Goal: Task Accomplishment & Management: Manage account settings

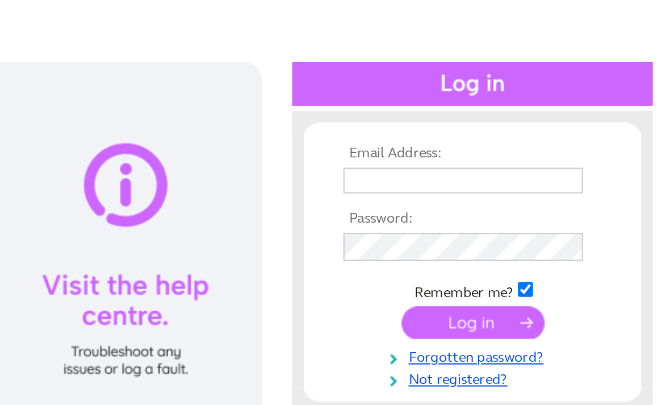
click at [453, 180] on input "text" at bounding box center [511, 186] width 117 height 12
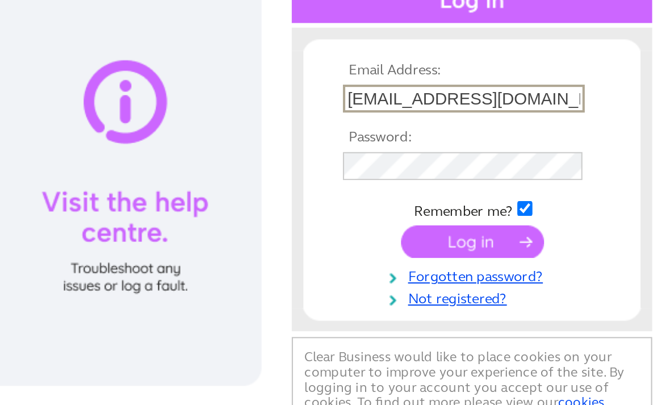
type input "Dripndip25@outlook.com"
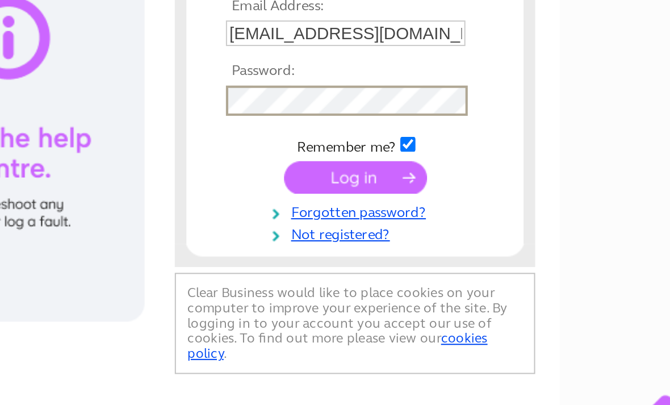
click at [482, 248] on input "submit" at bounding box center [517, 256] width 70 height 16
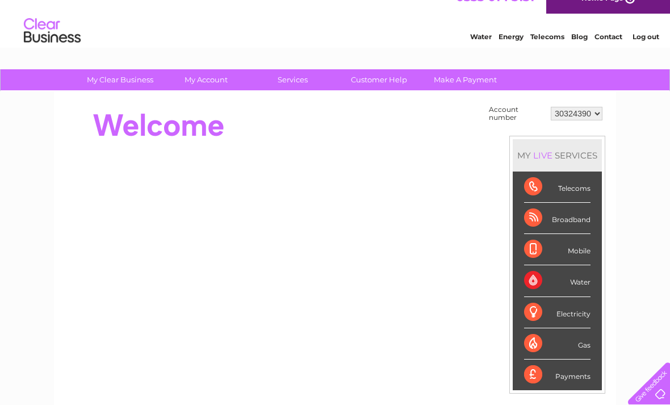
scroll to position [30, 0]
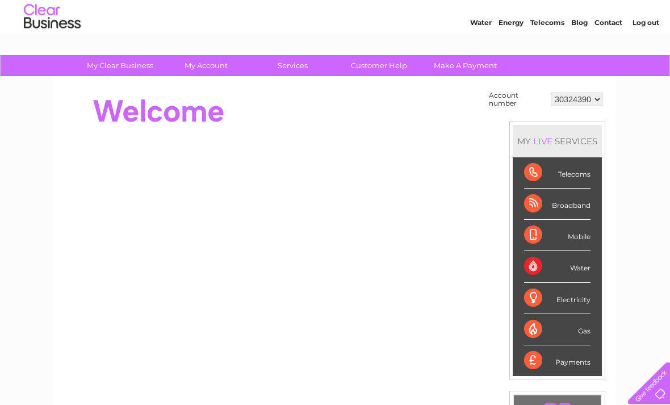
click at [565, 206] on div "Broadband" at bounding box center [557, 204] width 66 height 31
click at [568, 354] on div "Payments" at bounding box center [557, 361] width 66 height 31
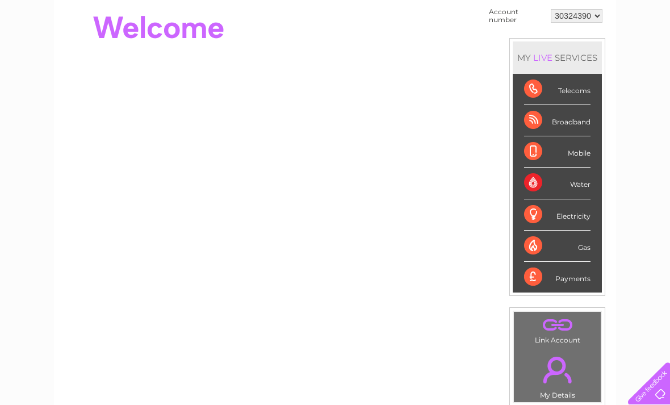
scroll to position [113, 0]
click at [577, 376] on link "." at bounding box center [557, 371] width 81 height 40
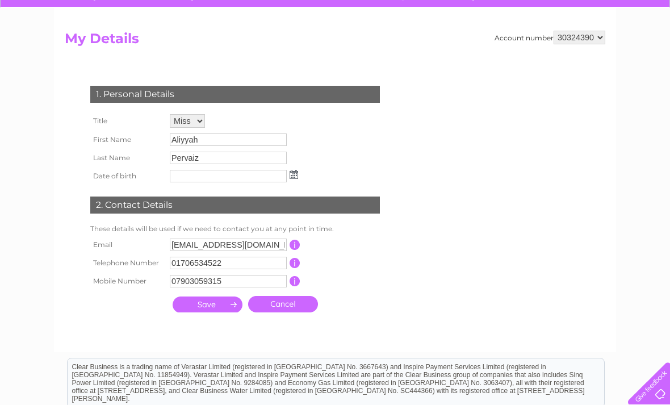
scroll to position [106, 0]
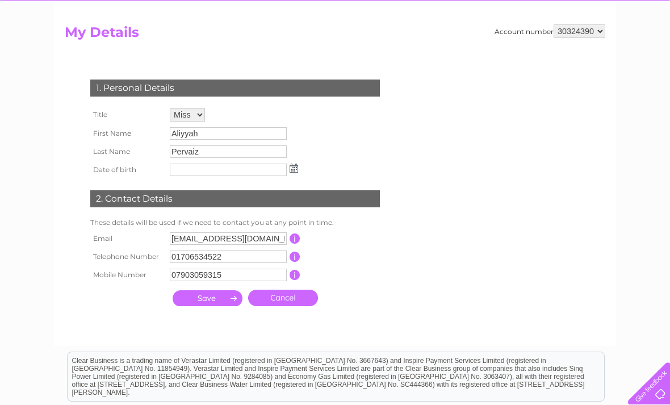
click at [212, 302] on input "submit" at bounding box center [208, 298] width 70 height 16
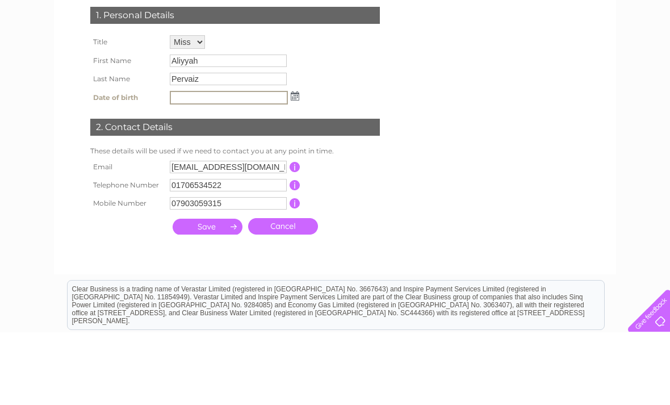
click at [624, 138] on div "My Clear Business Login Details My Details My Preferences Link Account My Accou…" at bounding box center [335, 261] width 670 height 562
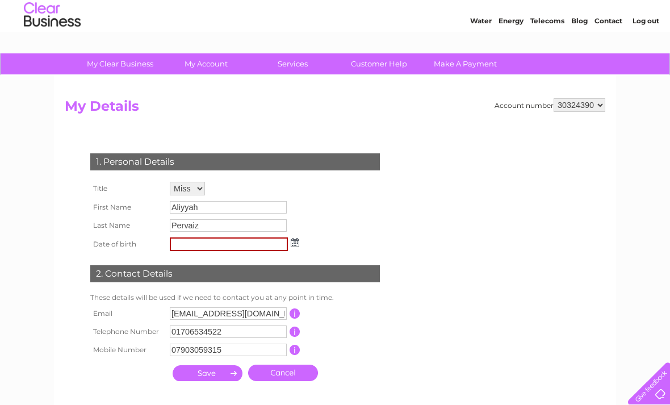
scroll to position [0, 0]
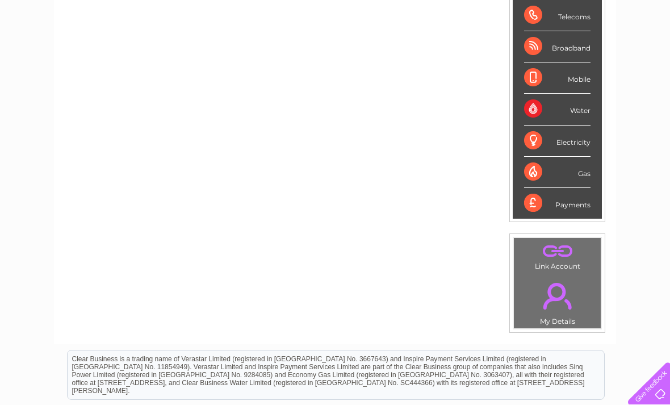
scroll to position [187, 0]
click at [568, 203] on div "Payments" at bounding box center [557, 204] width 66 height 31
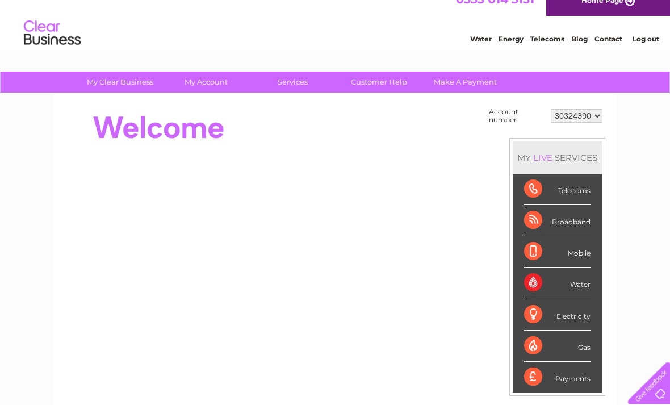
scroll to position [14, 0]
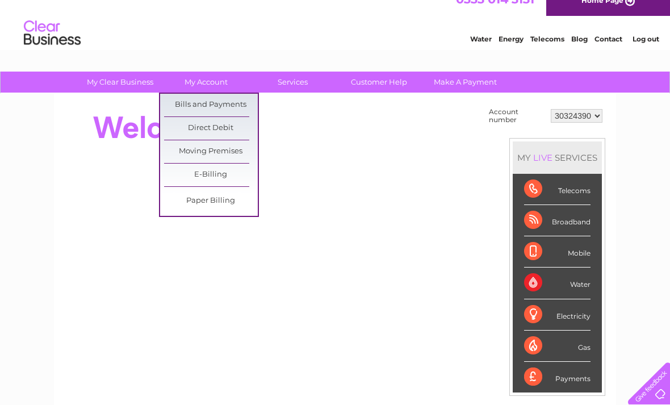
click at [226, 103] on link "Bills and Payments" at bounding box center [211, 105] width 94 height 23
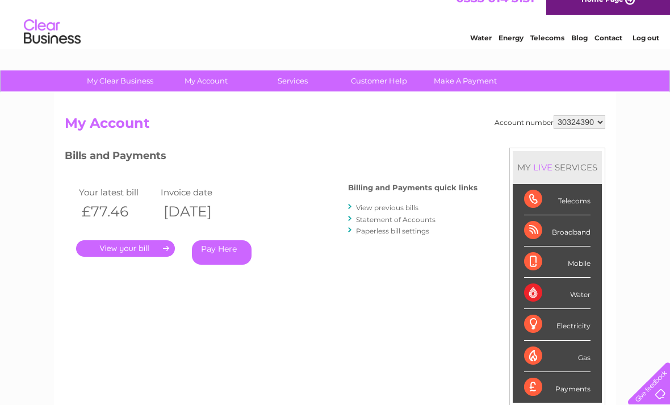
scroll to position [16, 0]
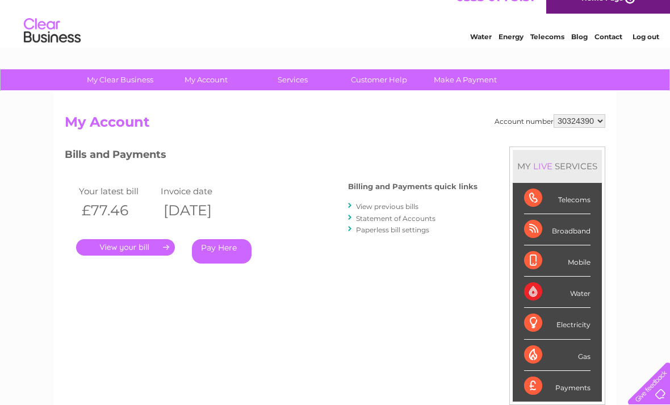
click at [124, 248] on link "." at bounding box center [125, 247] width 99 height 16
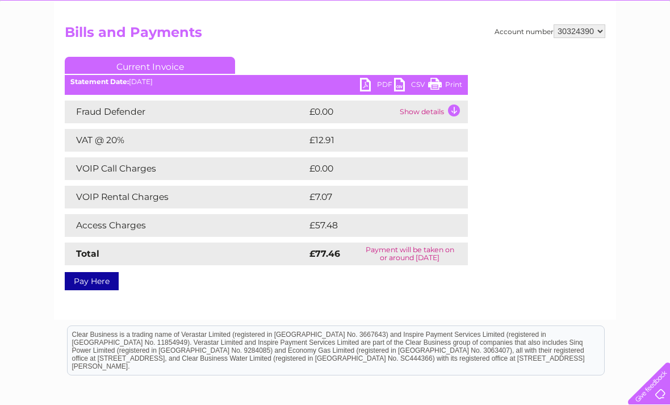
scroll to position [81, 0]
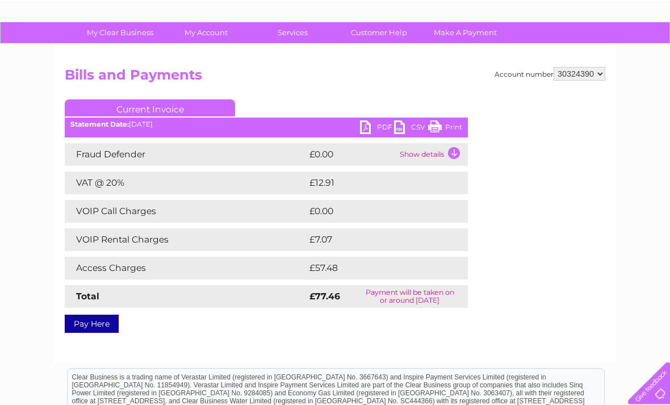
click at [444, 157] on td "Show details" at bounding box center [432, 155] width 71 height 23
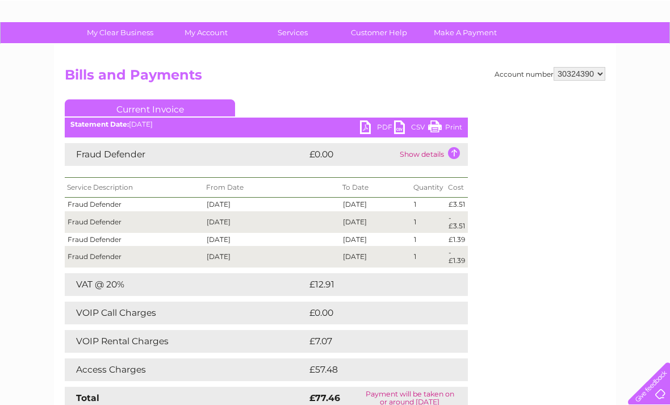
click at [443, 156] on td "Show details" at bounding box center [432, 154] width 71 height 23
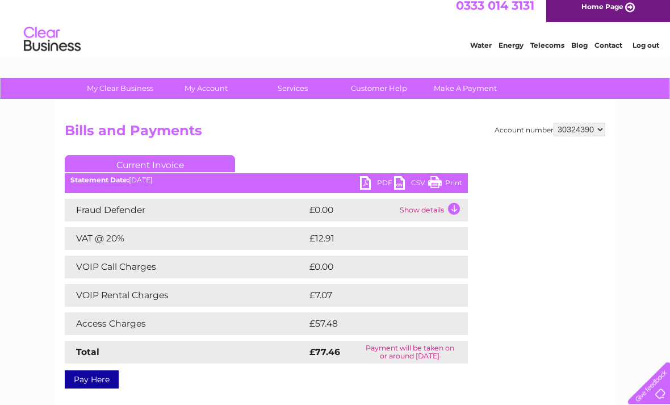
scroll to position [2, 0]
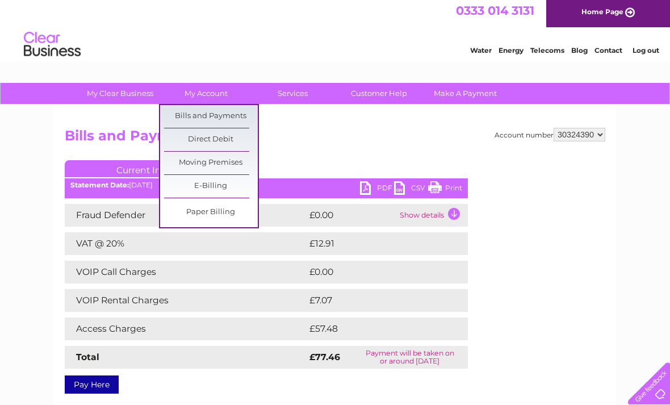
click at [296, 132] on h2 "Bills and Payments" at bounding box center [335, 139] width 541 height 22
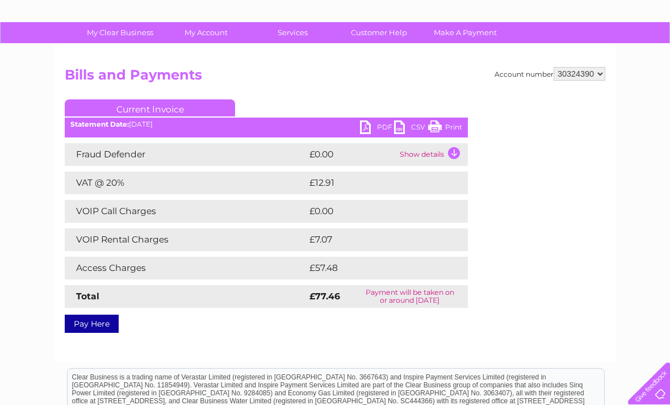
scroll to position [62, 0]
click at [185, 111] on link "Current Invoice" at bounding box center [150, 108] width 170 height 17
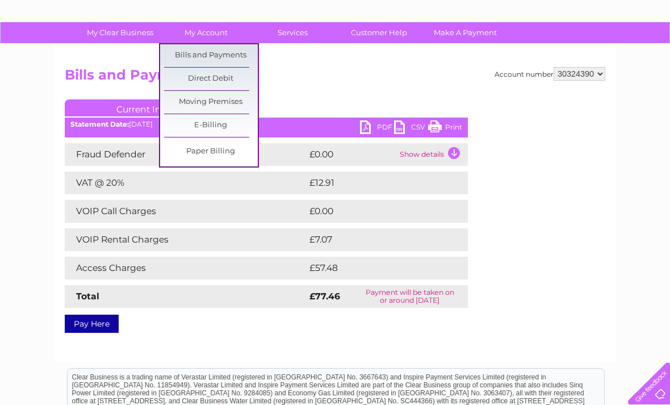
click at [214, 82] on link "Direct Debit" at bounding box center [211, 79] width 94 height 23
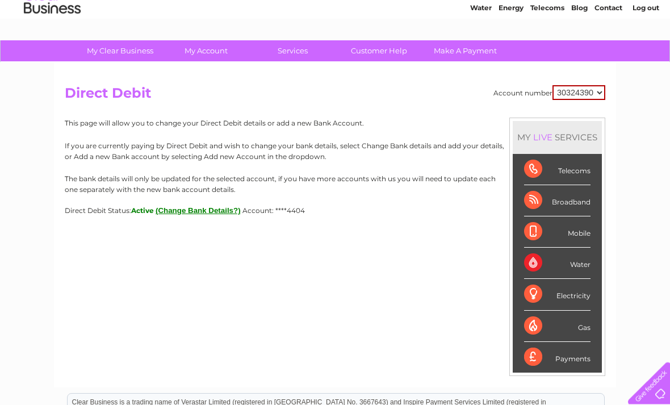
scroll to position [46, 0]
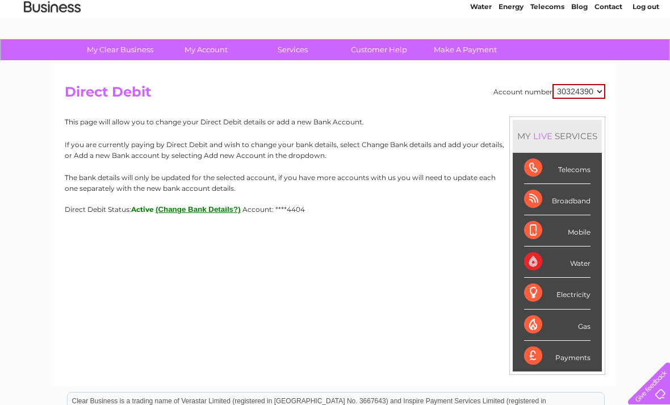
click at [579, 197] on div "Broadband" at bounding box center [557, 199] width 66 height 31
click at [569, 201] on div "Broadband" at bounding box center [557, 199] width 66 height 31
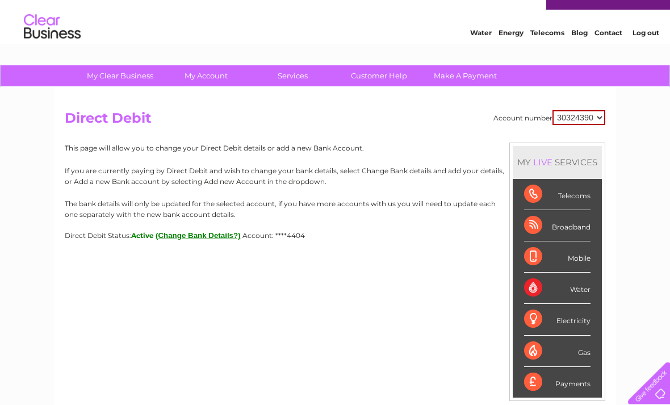
scroll to position [0, 0]
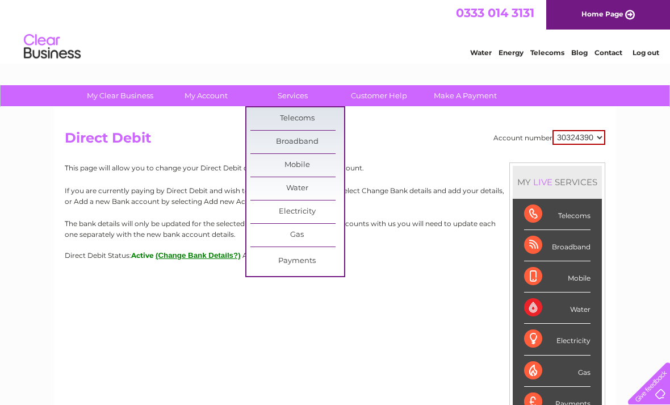
click at [301, 101] on link "Services" at bounding box center [293, 95] width 94 height 21
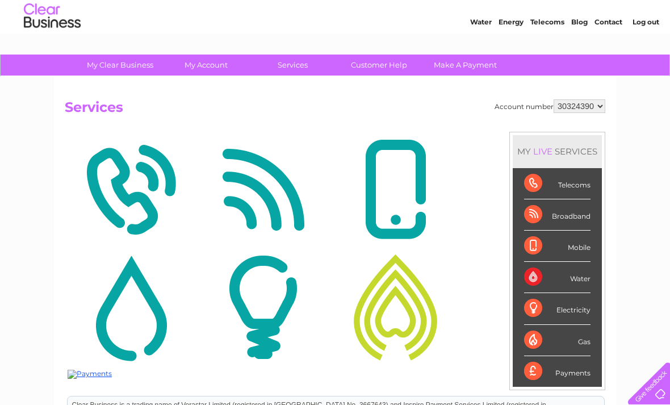
scroll to position [33, 0]
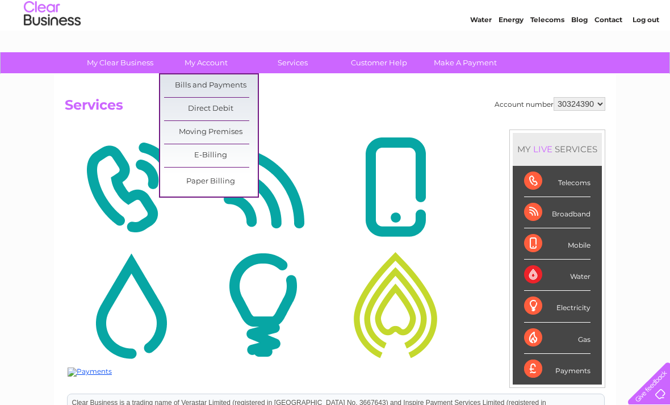
click at [224, 85] on link "Bills and Payments" at bounding box center [211, 85] width 94 height 23
click at [240, 86] on link "Bills and Payments" at bounding box center [211, 85] width 94 height 23
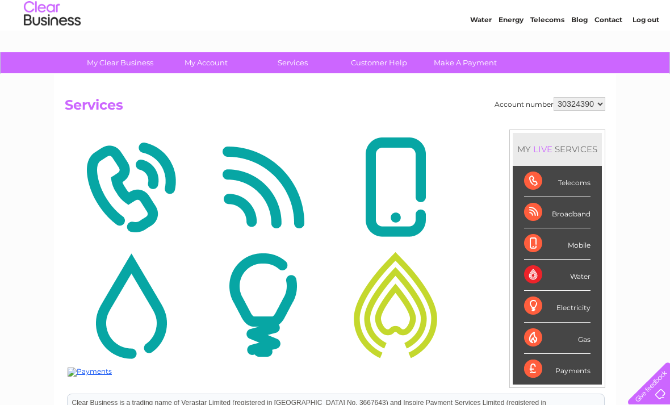
click at [218, 34] on html "0333 014 3131 Home Page Water Energy Telecoms Blog Contact Log out" at bounding box center [335, 0] width 670 height 66
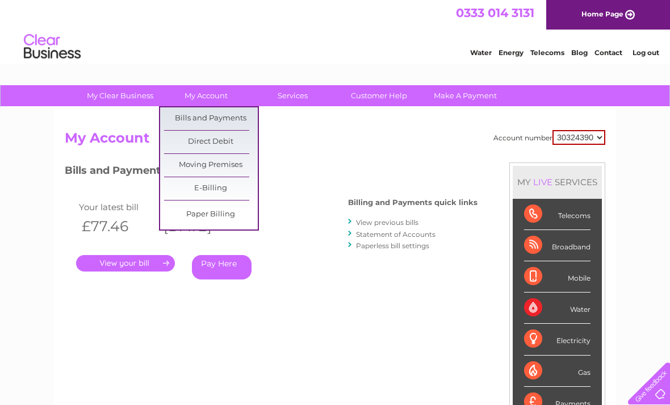
click at [202, 94] on link "My Account" at bounding box center [207, 95] width 94 height 21
click at [236, 118] on link "Bills and Payments" at bounding box center [211, 118] width 94 height 23
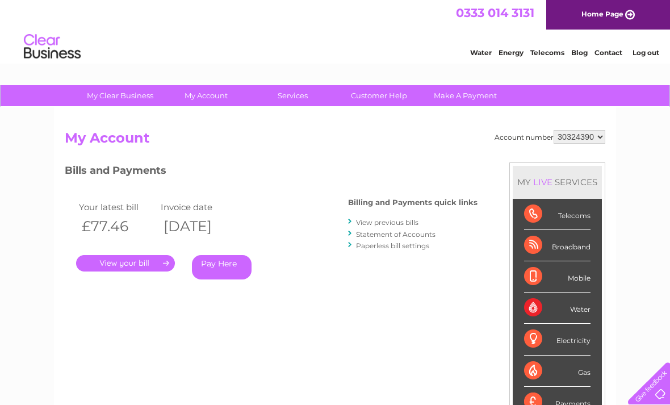
click at [222, 66] on html "0333 014 3131 Home Page Water Energy Telecoms Blog Contact Log out" at bounding box center [335, 33] width 670 height 66
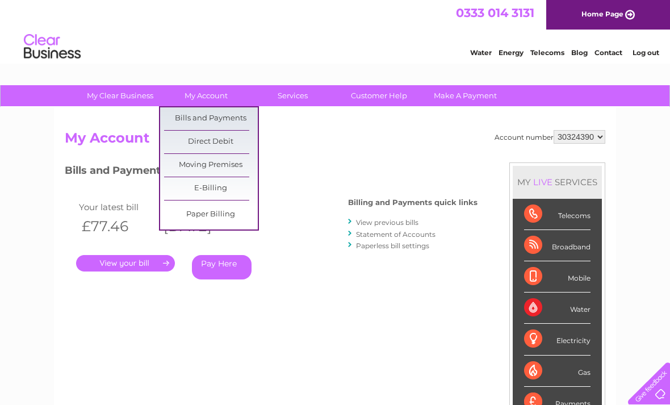
click at [237, 115] on link "Bills and Payments" at bounding box center [211, 118] width 94 height 23
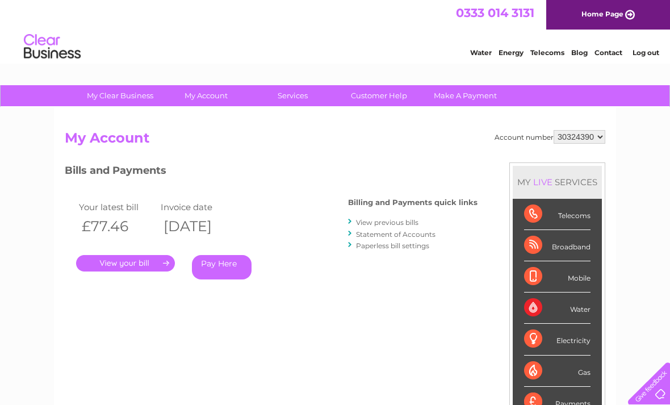
click at [377, 90] on link "Customer Help" at bounding box center [379, 95] width 94 height 21
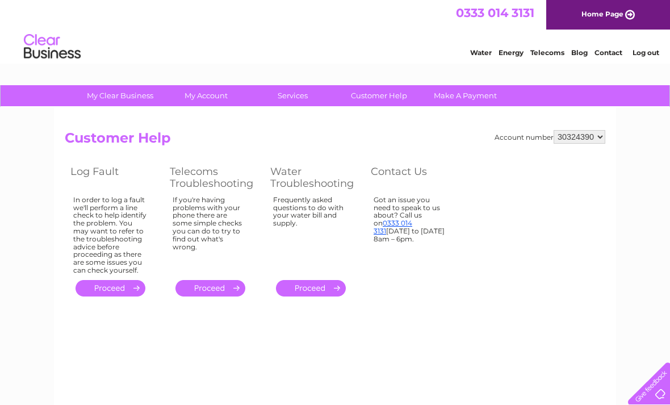
click at [296, 101] on link "Services" at bounding box center [293, 95] width 94 height 21
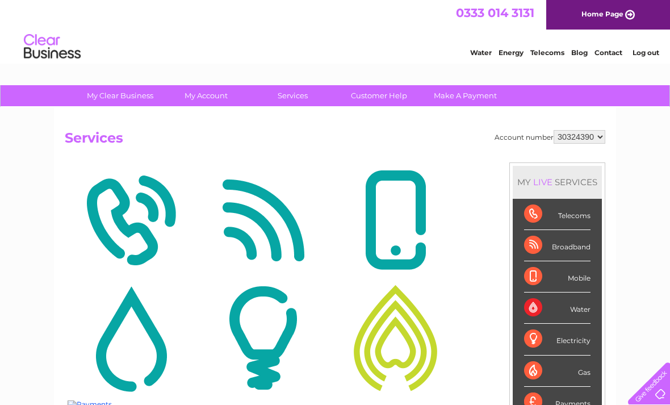
click at [577, 211] on div "Telecoms" at bounding box center [557, 214] width 66 height 31
click at [571, 215] on div "Telecoms" at bounding box center [557, 214] width 66 height 31
click at [472, 97] on link "Make A Payment" at bounding box center [466, 95] width 94 height 21
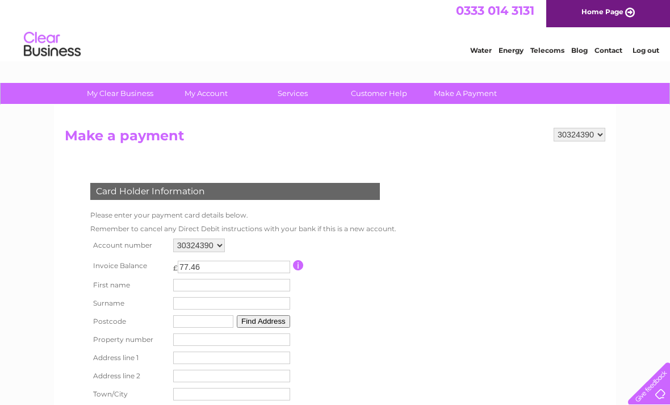
scroll to position [6, 0]
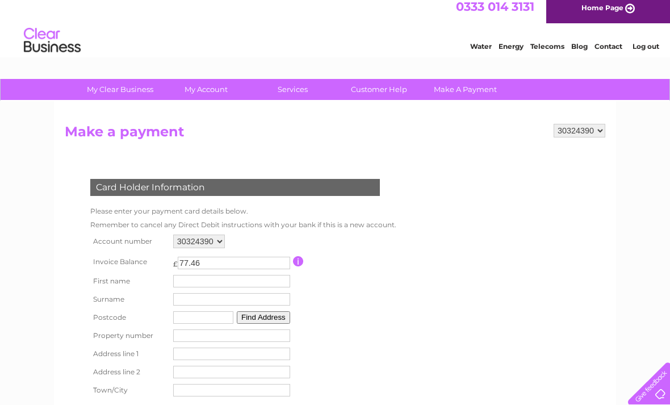
click at [380, 87] on link "Customer Help" at bounding box center [379, 89] width 94 height 21
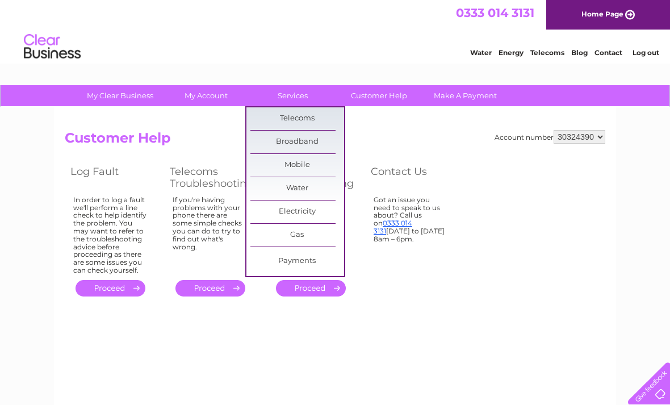
click at [319, 136] on link "Broadband" at bounding box center [298, 142] width 94 height 23
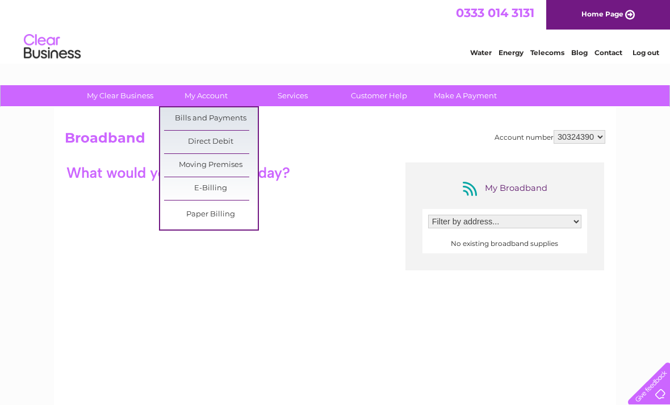
click at [230, 120] on link "Bills and Payments" at bounding box center [211, 118] width 94 height 23
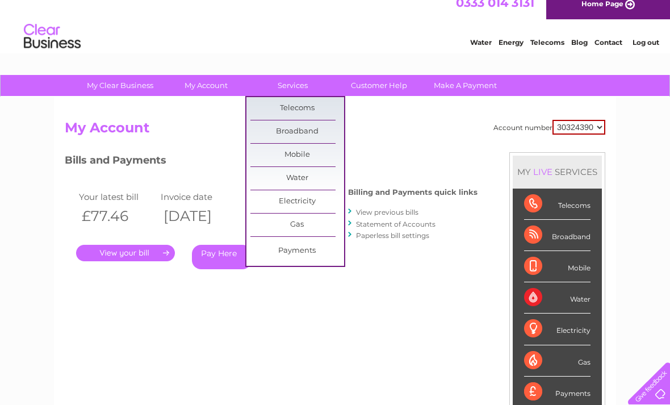
scroll to position [10, 0]
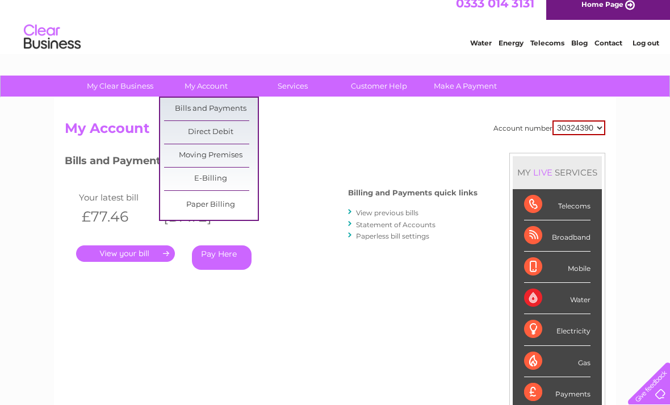
click at [229, 111] on link "Bills and Payments" at bounding box center [211, 109] width 94 height 23
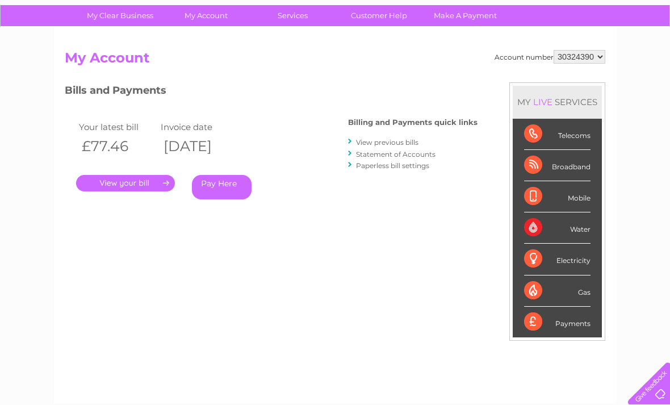
scroll to position [79, 0]
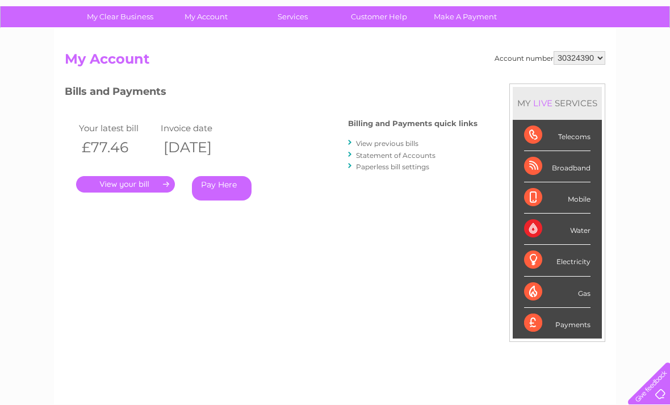
click at [402, 134] on div "Billing and Payments quick links View previous bills Statement of Accounts Pape…" at bounding box center [413, 146] width 130 height 74
click at [386, 155] on link "Statement of Accounts" at bounding box center [396, 155] width 80 height 9
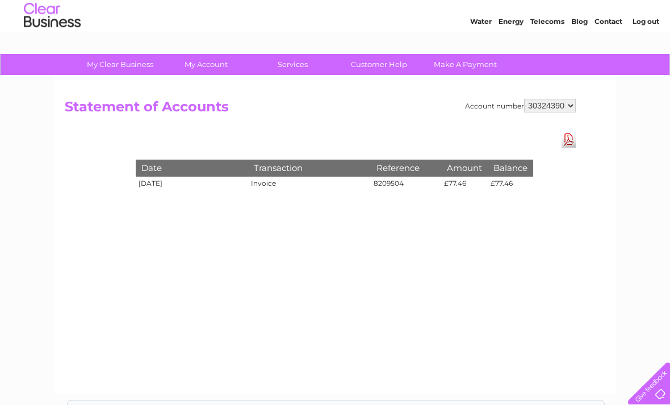
scroll to position [32, 0]
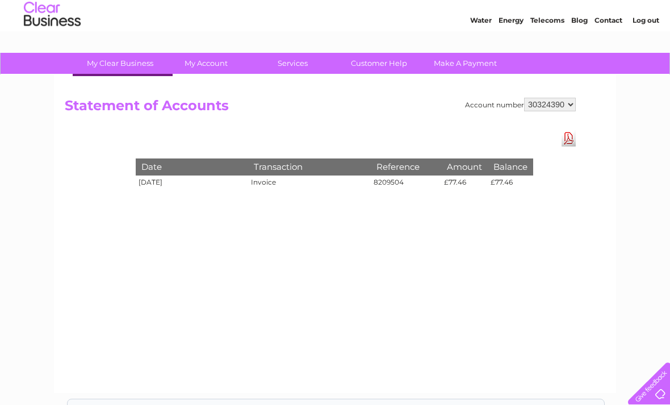
click at [136, 61] on link "My Clear Business" at bounding box center [120, 63] width 94 height 21
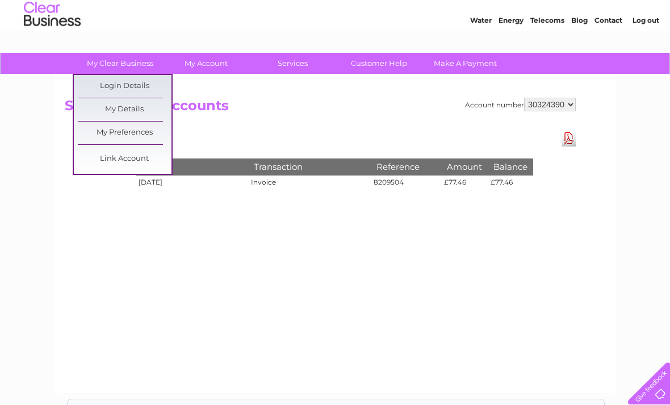
click at [199, 111] on h2 "Statement of Accounts" at bounding box center [320, 109] width 511 height 22
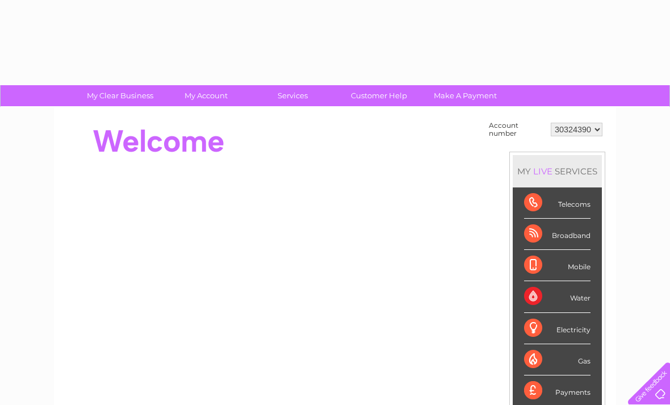
click at [141, 173] on div at bounding box center [272, 255] width 414 height 273
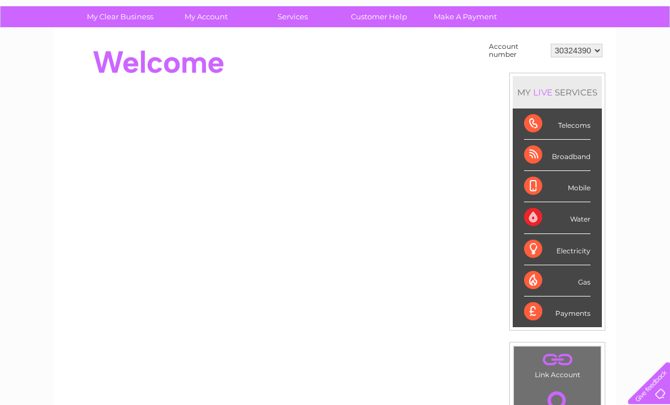
scroll to position [80, 0]
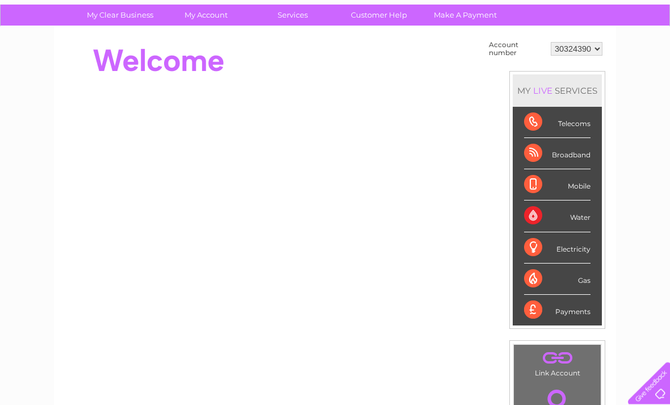
click at [580, 320] on div "Payments" at bounding box center [557, 310] width 66 height 31
click at [557, 314] on div "Payments" at bounding box center [557, 310] width 66 height 31
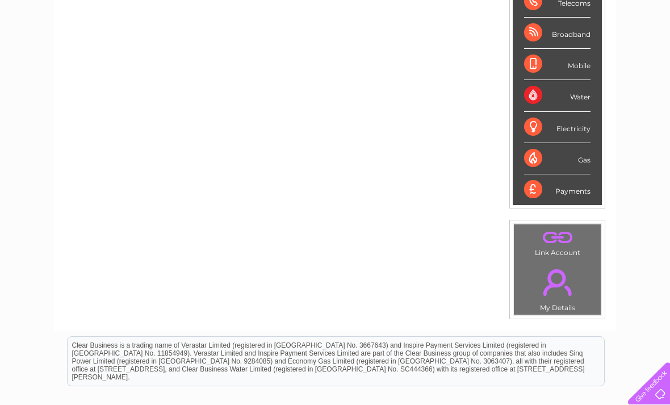
scroll to position [214, 0]
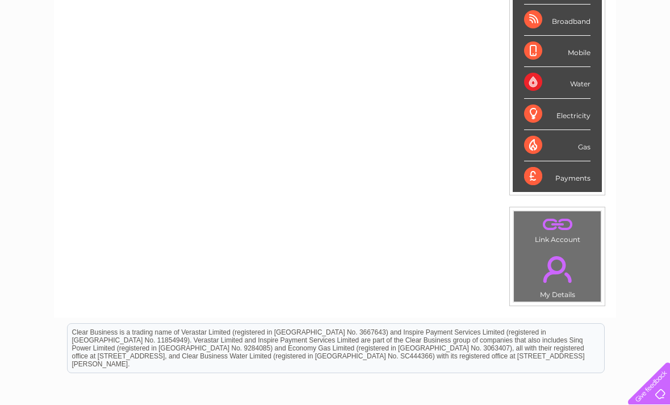
click at [565, 286] on link "." at bounding box center [557, 269] width 81 height 40
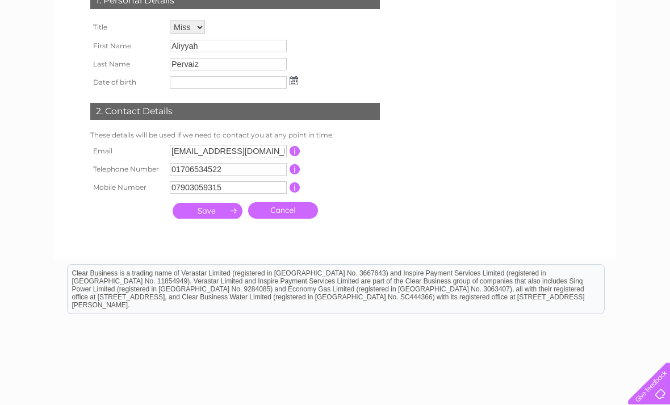
scroll to position [219, 0]
